Goal: Task Accomplishment & Management: Manage account settings

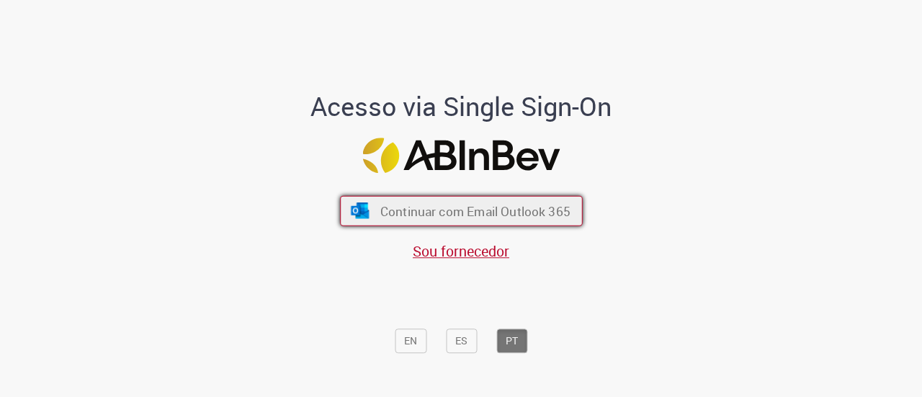
click at [462, 212] on span "Continuar com Email Outlook 365" at bounding box center [475, 210] width 190 height 17
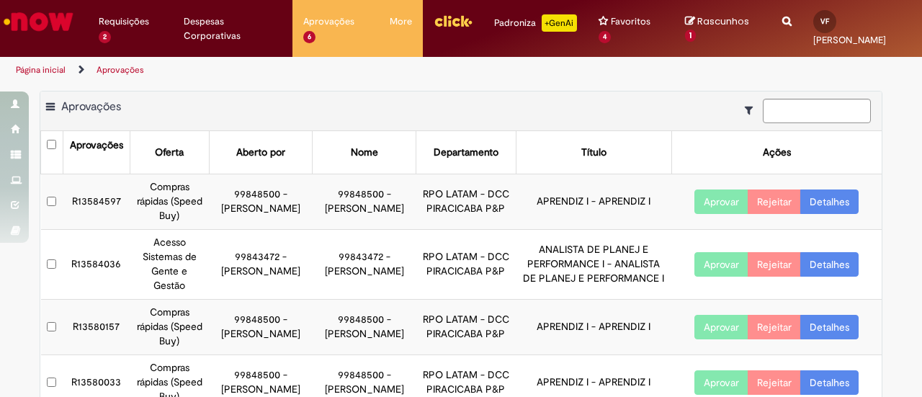
click at [718, 195] on button "Aprovar" at bounding box center [721, 201] width 54 height 24
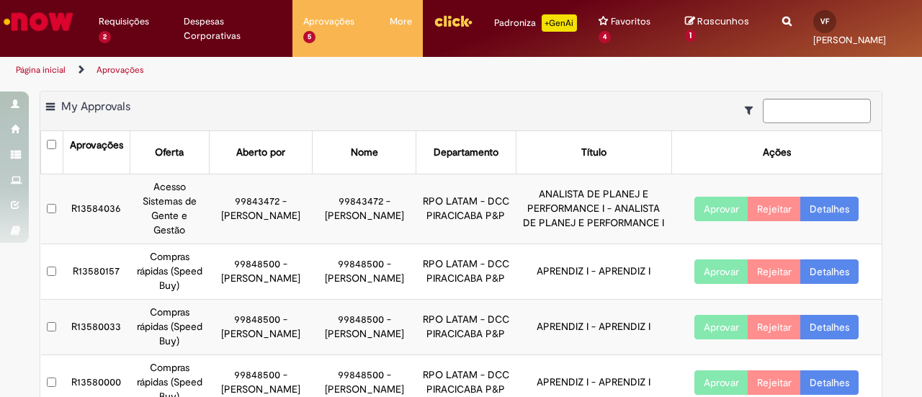
click at [711, 259] on button "Aprovar" at bounding box center [721, 271] width 54 height 24
click at [705, 322] on button "Aprovar" at bounding box center [721, 327] width 54 height 24
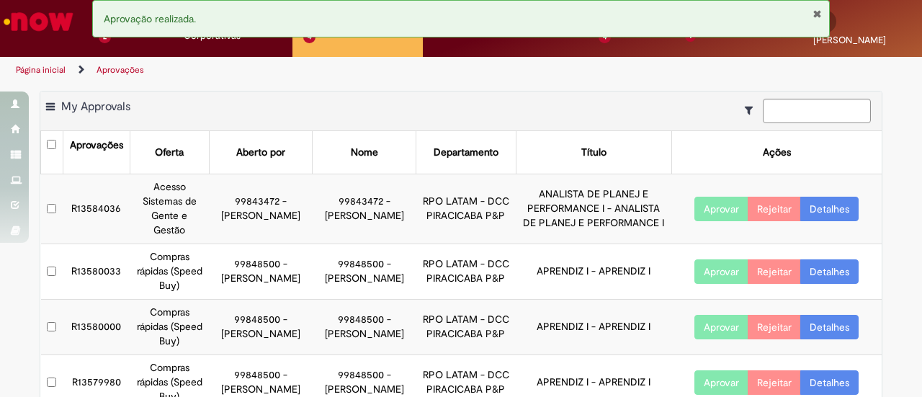
click at [708, 260] on button "Aprovar" at bounding box center [721, 271] width 54 height 24
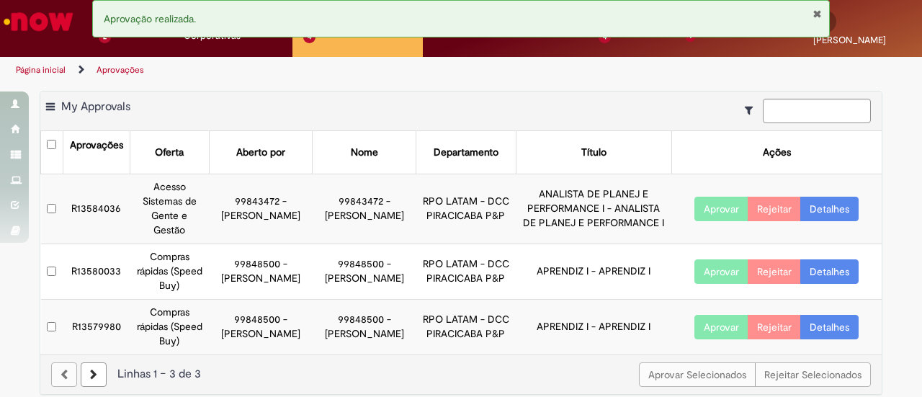
click at [708, 260] on button "Aprovar" at bounding box center [721, 271] width 54 height 24
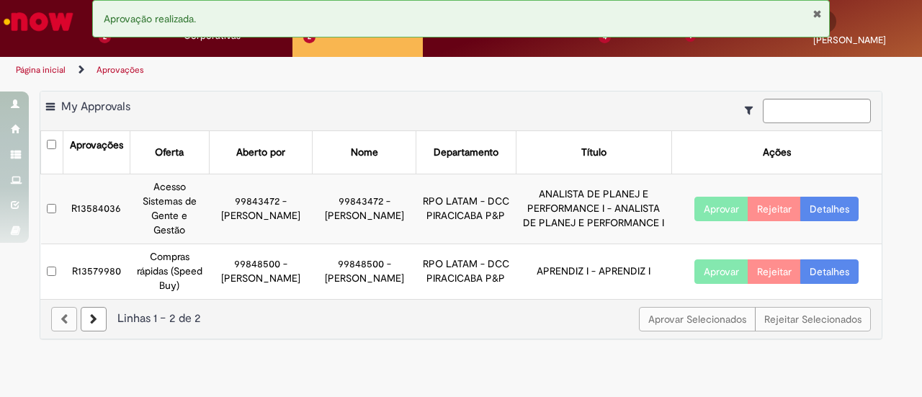
click at [708, 260] on button "Aprovar" at bounding box center [721, 271] width 54 height 24
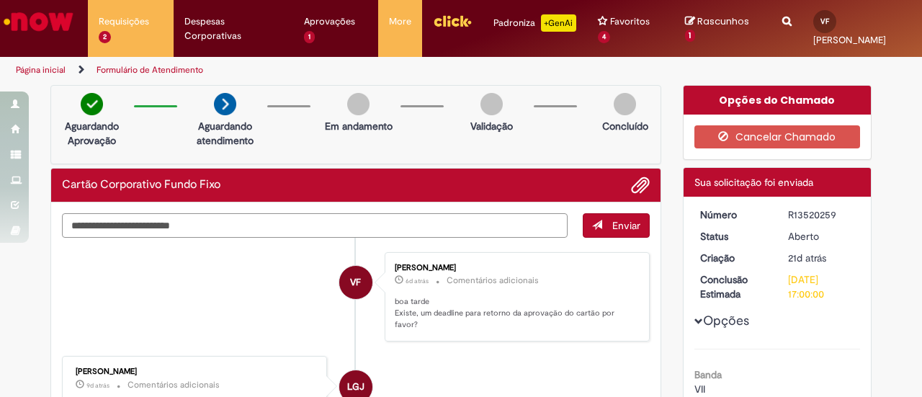
click at [197, 224] on textarea "Digite sua mensagem aqui..." at bounding box center [315, 225] width 506 height 24
type textarea "**********"
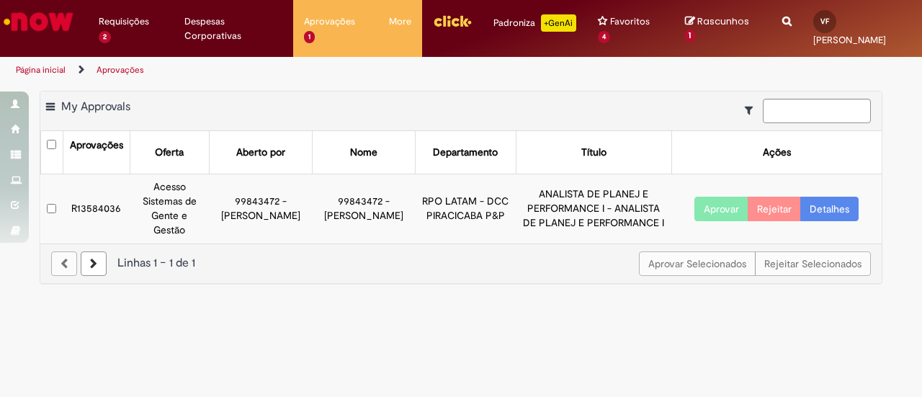
click at [716, 200] on button "Aprovar" at bounding box center [721, 209] width 54 height 24
